Goal: Information Seeking & Learning: Learn about a topic

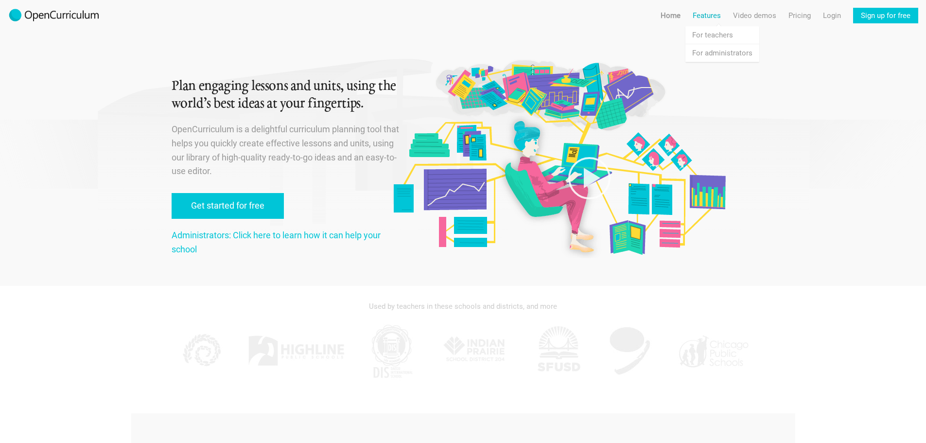
click at [710, 16] on link "Features" at bounding box center [706, 16] width 28 height 16
click at [705, 37] on link "Features For teachers" at bounding box center [722, 34] width 74 height 17
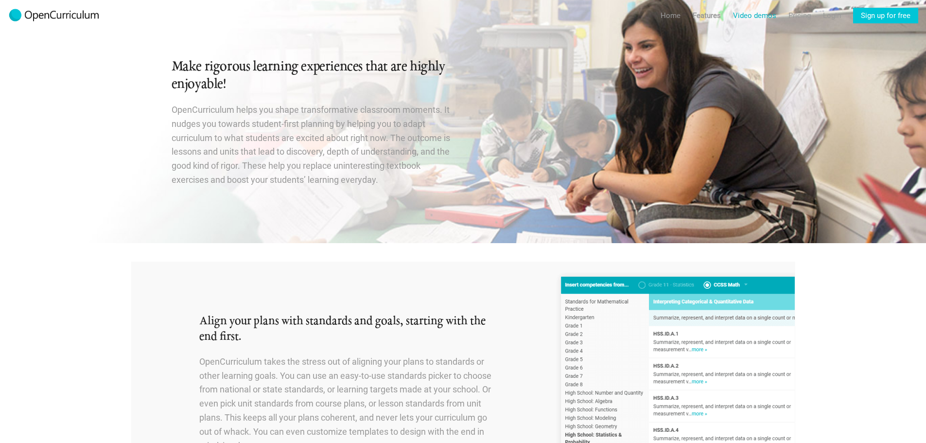
click at [744, 13] on link "Video demos" at bounding box center [754, 16] width 43 height 16
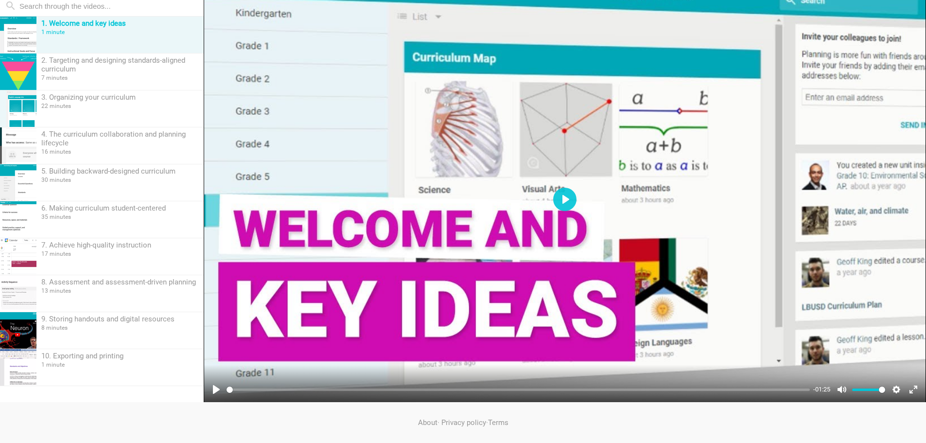
scroll to position [34, 0]
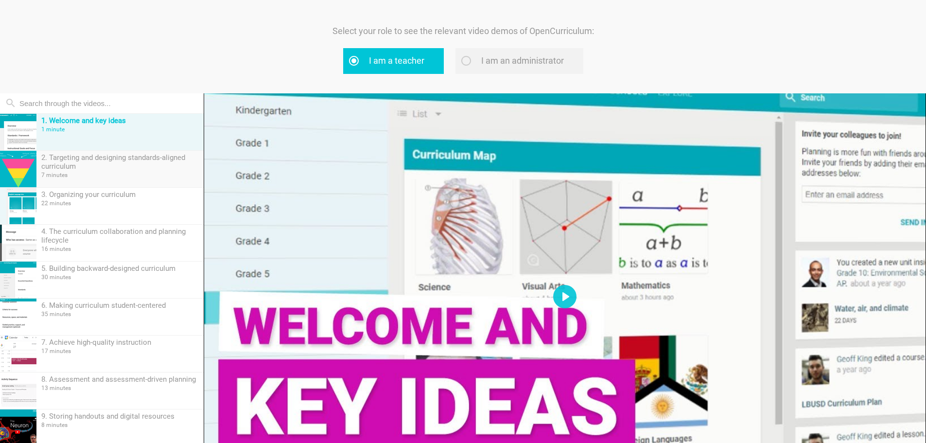
click at [162, 155] on div "2. Targeting and designing standards-aligned curriculum" at bounding box center [119, 161] width 157 height 17
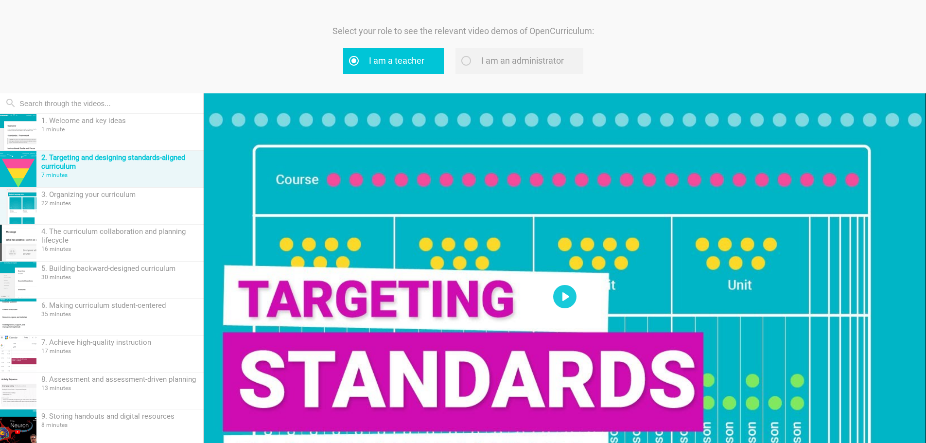
click at [511, 316] on div at bounding box center [565, 296] width 722 height 406
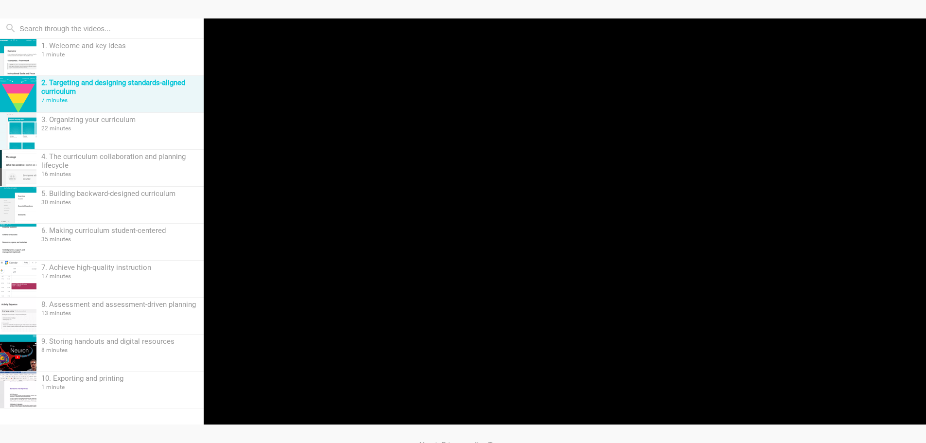
scroll to position [131, 0]
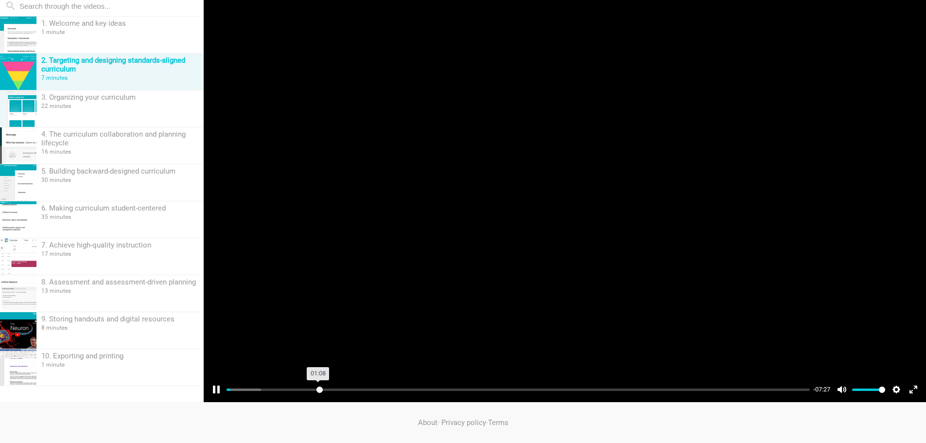
click at [319, 392] on input "Seek" at bounding box center [517, 389] width 583 height 9
type input "79.38"
click at [687, 385] on input "Seek" at bounding box center [517, 389] width 583 height 9
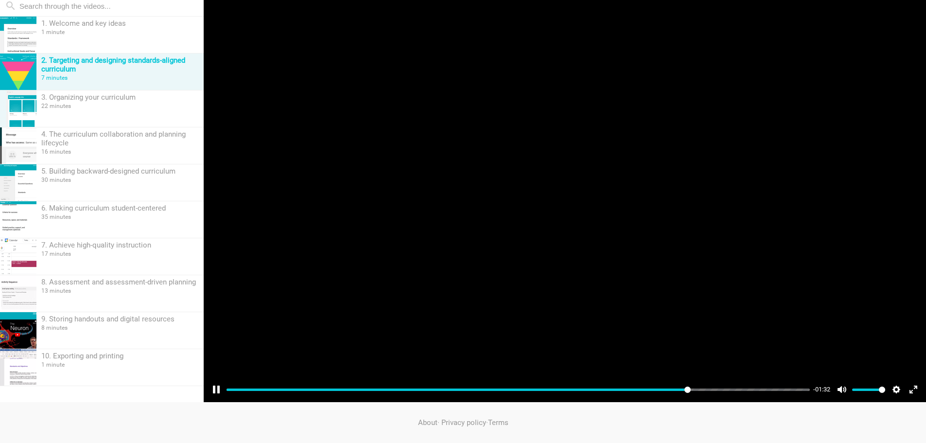
click at [651, 286] on div at bounding box center [565, 199] width 722 height 406
